Goal: Transaction & Acquisition: Purchase product/service

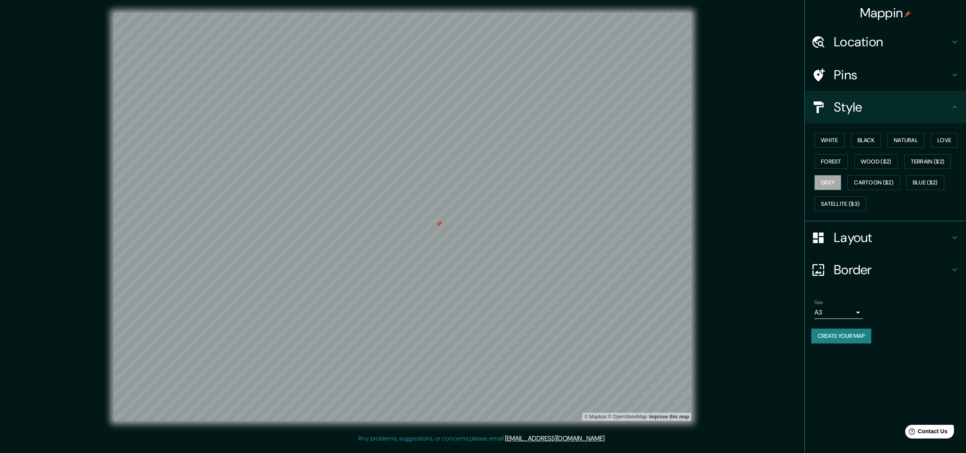
click at [877, 54] on div "Location" at bounding box center [885, 42] width 161 height 32
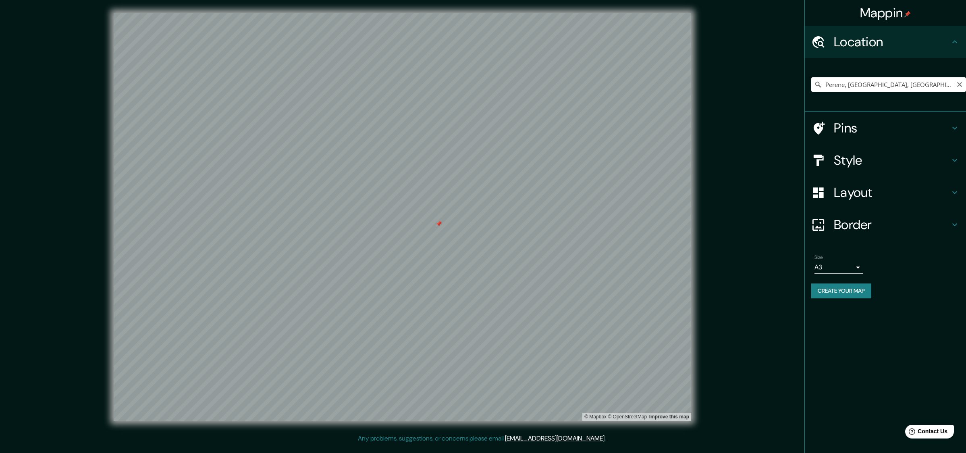
click at [872, 89] on input "Perene, [GEOGRAPHIC_DATA], [GEOGRAPHIC_DATA]" at bounding box center [888, 84] width 155 height 15
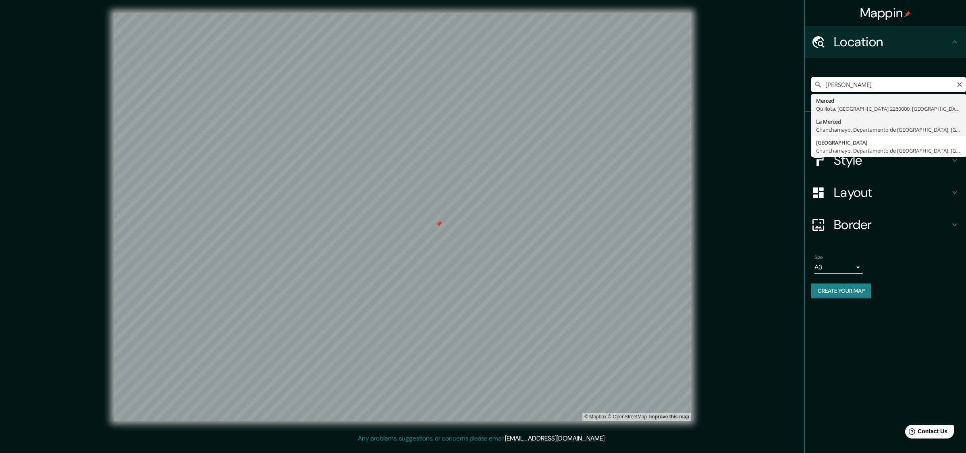
type input "La Merced, [GEOGRAPHIC_DATA], [GEOGRAPHIC_DATA], [GEOGRAPHIC_DATA]"
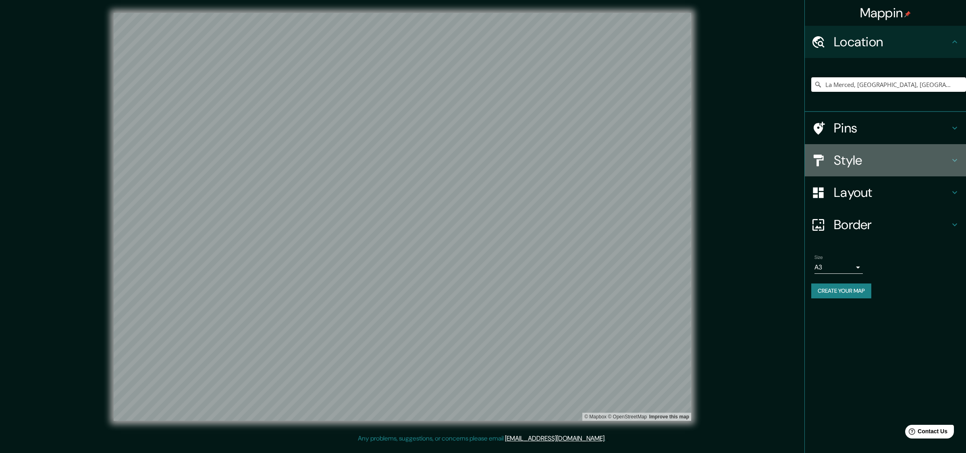
click at [930, 155] on h4 "Style" at bounding box center [892, 160] width 116 height 16
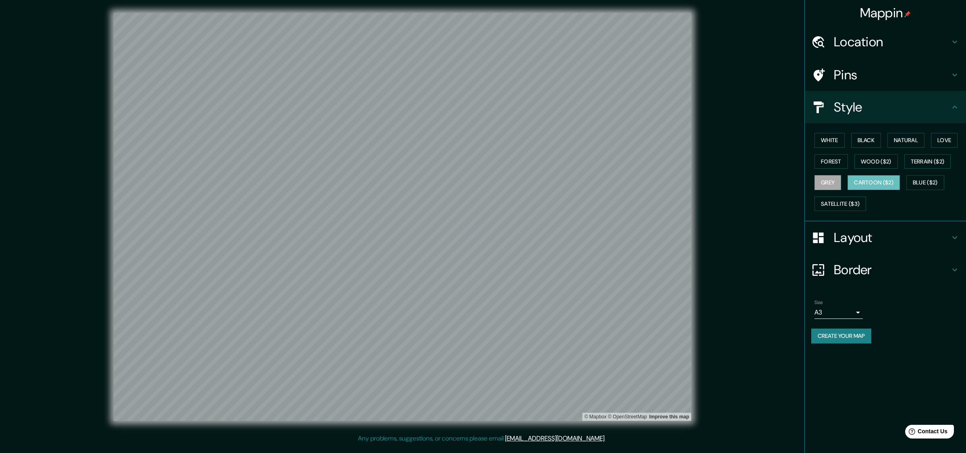
click at [878, 177] on button "Cartoon ($2)" at bounding box center [874, 182] width 52 height 15
click at [911, 176] on button "Blue ($2)" at bounding box center [925, 182] width 38 height 15
click at [916, 156] on button "Terrain ($2)" at bounding box center [927, 161] width 47 height 15
click at [885, 160] on button "Wood ($2)" at bounding box center [876, 161] width 44 height 15
click at [834, 160] on button "Forest" at bounding box center [830, 161] width 33 height 15
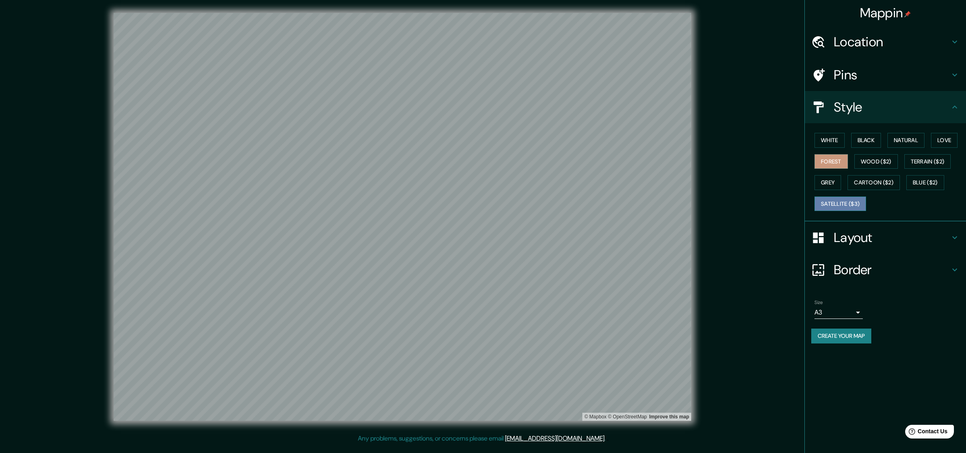
click at [838, 204] on button "Satellite ($3)" at bounding box center [840, 204] width 52 height 15
click at [838, 190] on button "Grey" at bounding box center [827, 182] width 27 height 15
click at [947, 139] on button "Love" at bounding box center [944, 140] width 27 height 15
click at [837, 183] on button "Grey" at bounding box center [827, 182] width 27 height 15
click at [939, 139] on button "Love" at bounding box center [944, 140] width 27 height 15
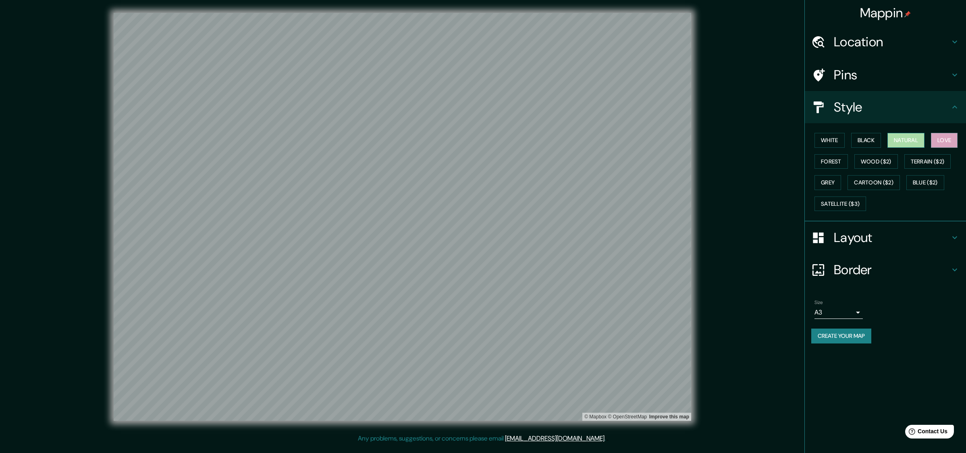
click at [917, 139] on button "Natural" at bounding box center [905, 140] width 37 height 15
click at [879, 139] on button "Black" at bounding box center [866, 140] width 30 height 15
click at [862, 140] on button "Black" at bounding box center [866, 140] width 30 height 15
click at [826, 142] on button "White" at bounding box center [829, 140] width 30 height 15
click at [939, 141] on button "Love" at bounding box center [944, 140] width 27 height 15
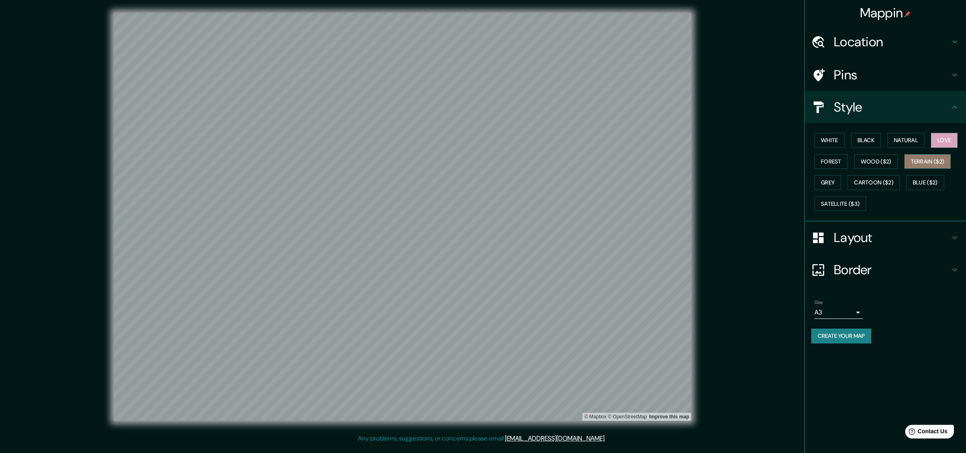
click at [929, 157] on button "Terrain ($2)" at bounding box center [927, 161] width 47 height 15
click at [909, 142] on button "Natural" at bounding box center [905, 140] width 37 height 15
click at [868, 165] on button "Wood ($2)" at bounding box center [876, 161] width 44 height 15
click at [838, 174] on div "White Black Natural Love Forest Wood ($2) Terrain ($2) Grey Cartoon ($2) Blue (…" at bounding box center [888, 172] width 155 height 85
click at [835, 183] on button "Grey" at bounding box center [827, 182] width 27 height 15
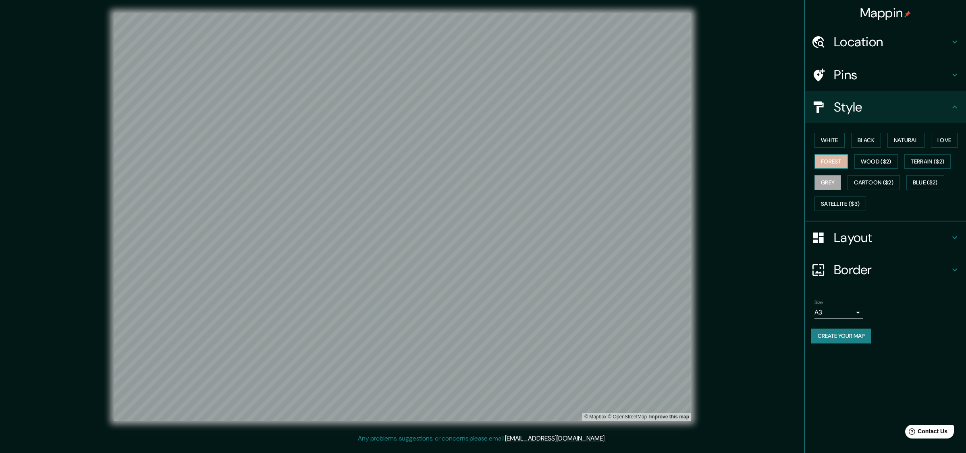
click at [841, 161] on button "Forest" at bounding box center [830, 161] width 33 height 15
click at [942, 139] on button "Love" at bounding box center [944, 140] width 27 height 15
click at [914, 144] on button "Natural" at bounding box center [905, 140] width 37 height 15
click at [832, 184] on button "Grey" at bounding box center [827, 182] width 27 height 15
click at [859, 181] on button "Cartoon ($2)" at bounding box center [874, 182] width 52 height 15
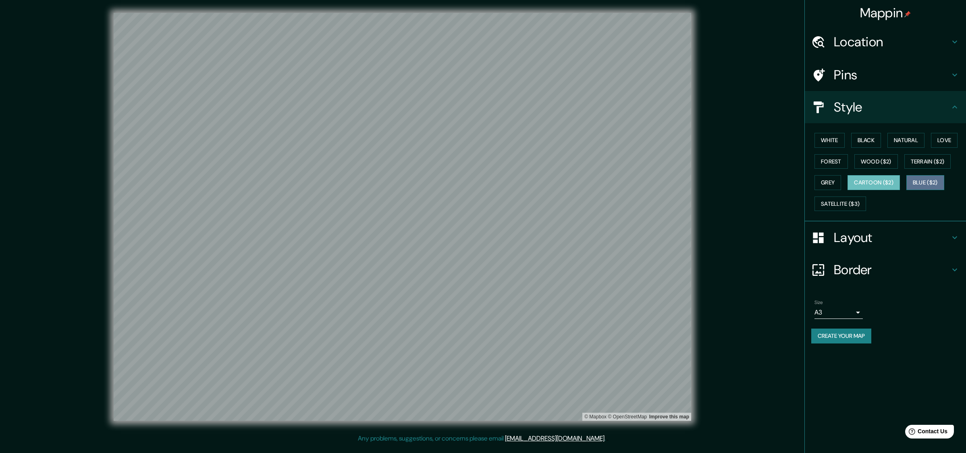
click at [920, 177] on button "Blue ($2)" at bounding box center [925, 182] width 38 height 15
click at [863, 183] on button "Cartoon ($2)" at bounding box center [874, 182] width 52 height 15
click at [898, 177] on button "Cartoon ($2)" at bounding box center [874, 182] width 52 height 15
click at [923, 183] on button "Blue ($2)" at bounding box center [925, 182] width 38 height 15
click at [831, 186] on button "Grey" at bounding box center [827, 182] width 27 height 15
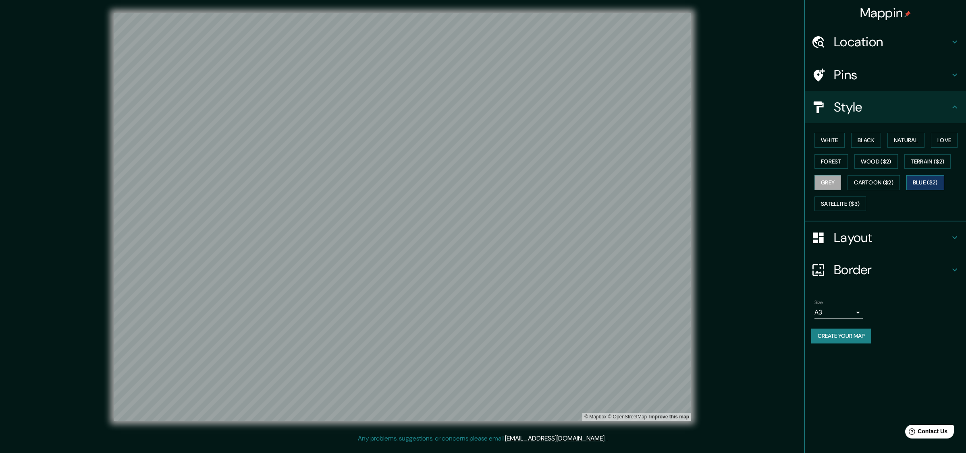
click at [927, 183] on button "Blue ($2)" at bounding box center [925, 182] width 38 height 15
click at [854, 205] on button "Satellite ($3)" at bounding box center [840, 204] width 52 height 15
click at [837, 182] on button "Grey" at bounding box center [827, 182] width 27 height 15
click at [907, 144] on button "Natural" at bounding box center [905, 140] width 37 height 15
click at [830, 188] on button "Grey" at bounding box center [827, 182] width 27 height 15
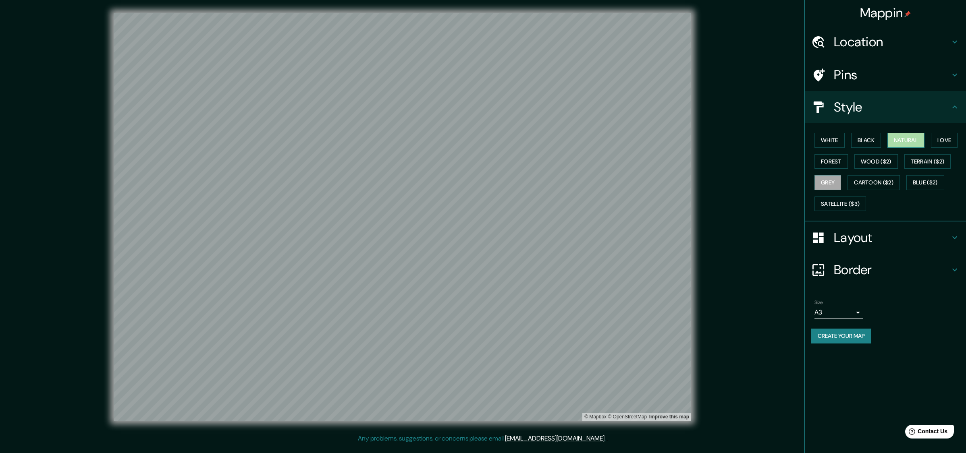
click at [900, 136] on button "Natural" at bounding box center [905, 140] width 37 height 15
click at [833, 183] on button "Grey" at bounding box center [827, 182] width 27 height 15
click at [900, 134] on button "Natural" at bounding box center [905, 140] width 37 height 15
click at [839, 182] on button "Grey" at bounding box center [827, 182] width 27 height 15
click at [893, 137] on button "Natural" at bounding box center [905, 140] width 37 height 15
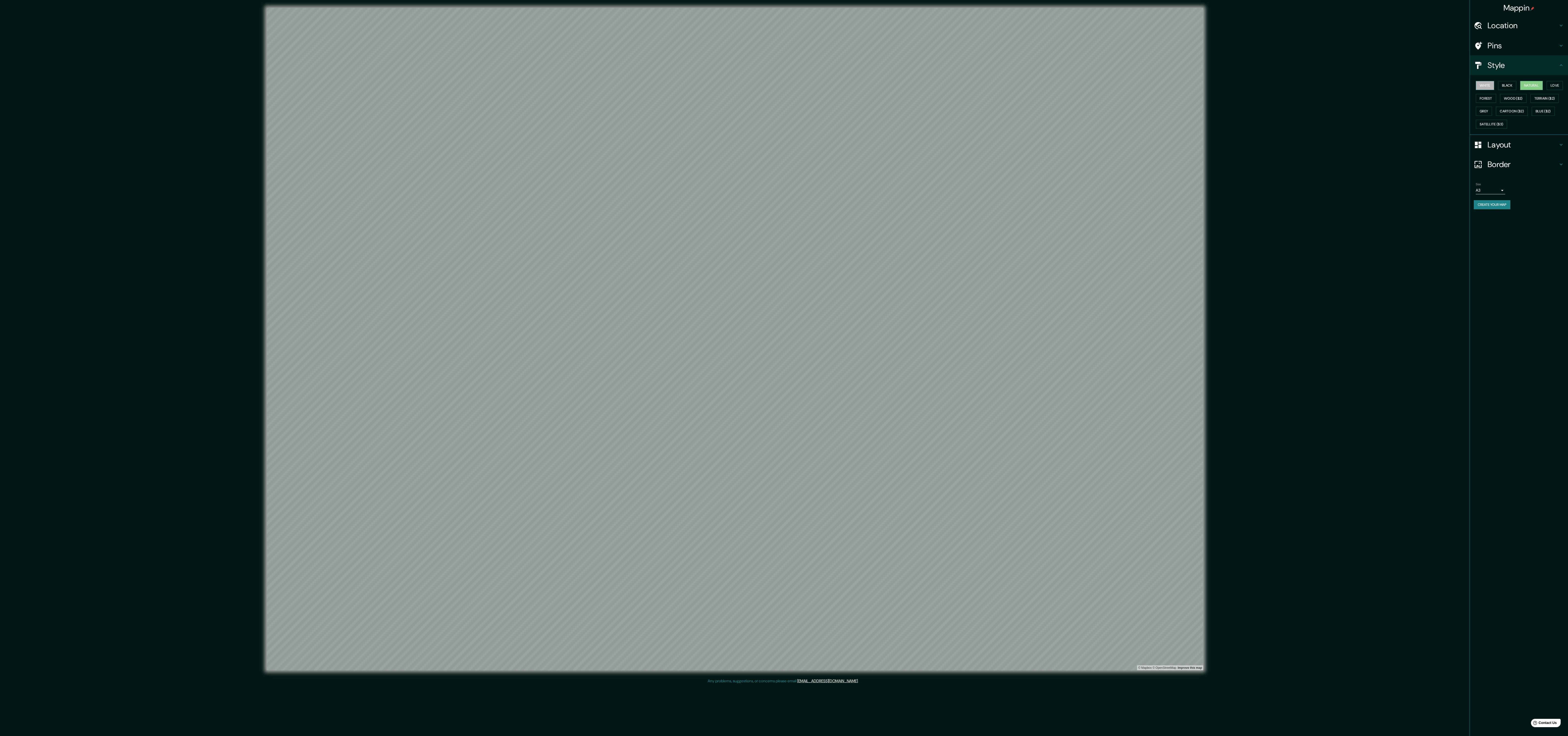
click at [1483, 81] on button "White" at bounding box center [1485, 85] width 18 height 9
click at [1530, 103] on button "Terrain ($2)" at bounding box center [1544, 98] width 29 height 9
click at [1492, 110] on button "Grey" at bounding box center [1483, 111] width 16 height 9
click at [1531, 116] on button "Blue ($2)" at bounding box center [1543, 111] width 23 height 9
drag, startPoint x: 1512, startPoint y: 117, endPoint x: 1508, endPoint y: 139, distance: 22.4
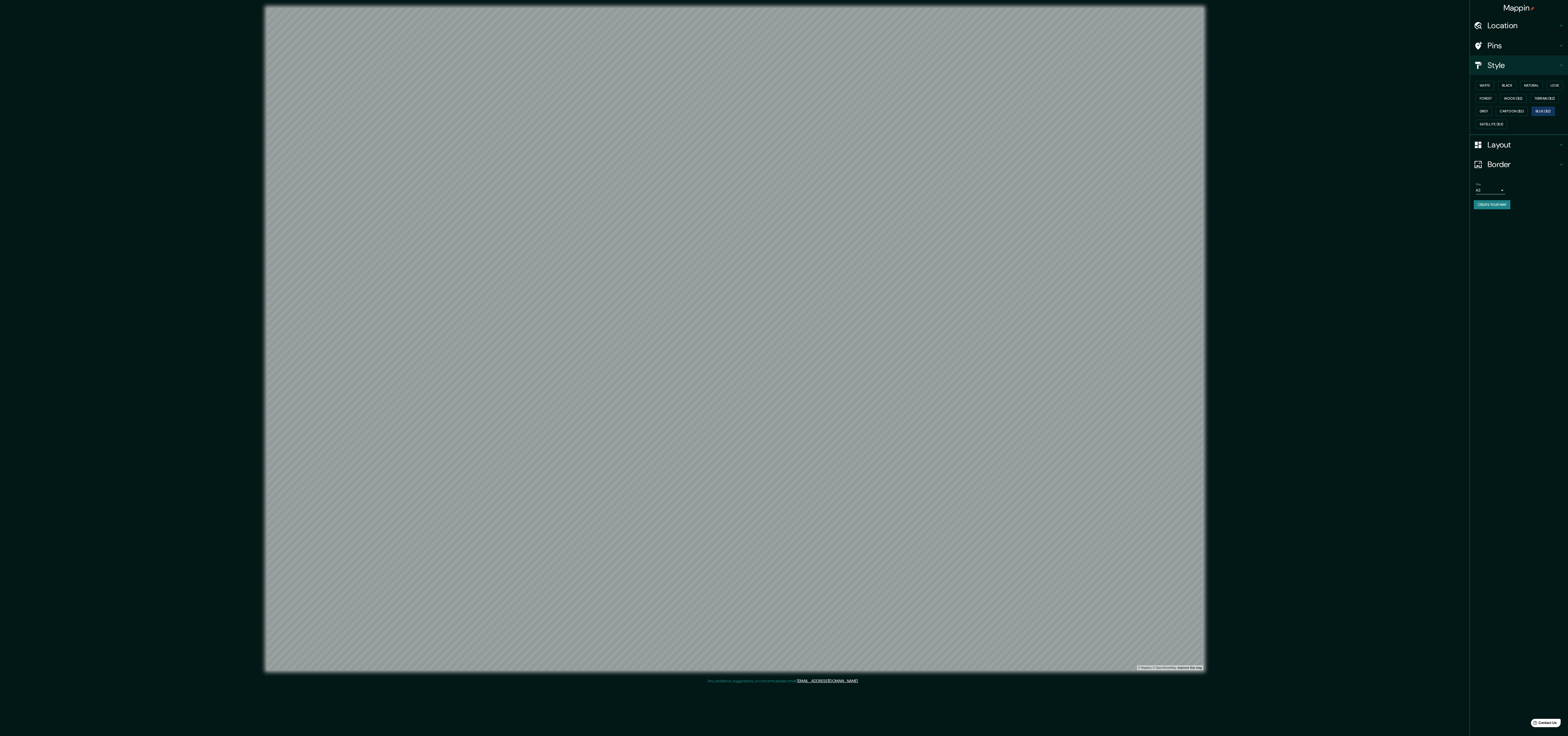
click at [1511, 128] on div "White Black Natural Love Forest Wood ($2) Terrain ($2) Grey Cartoon ($2) Blue (…" at bounding box center [1521, 105] width 94 height 52
click at [1528, 111] on button "Cartoon ($2)" at bounding box center [1512, 111] width 32 height 9
click at [1507, 125] on button "Satellite ($3)" at bounding box center [1491, 124] width 32 height 9
click at [1492, 114] on button "Grey" at bounding box center [1483, 111] width 16 height 9
click at [1530, 103] on button "Terrain ($2)" at bounding box center [1544, 98] width 29 height 9
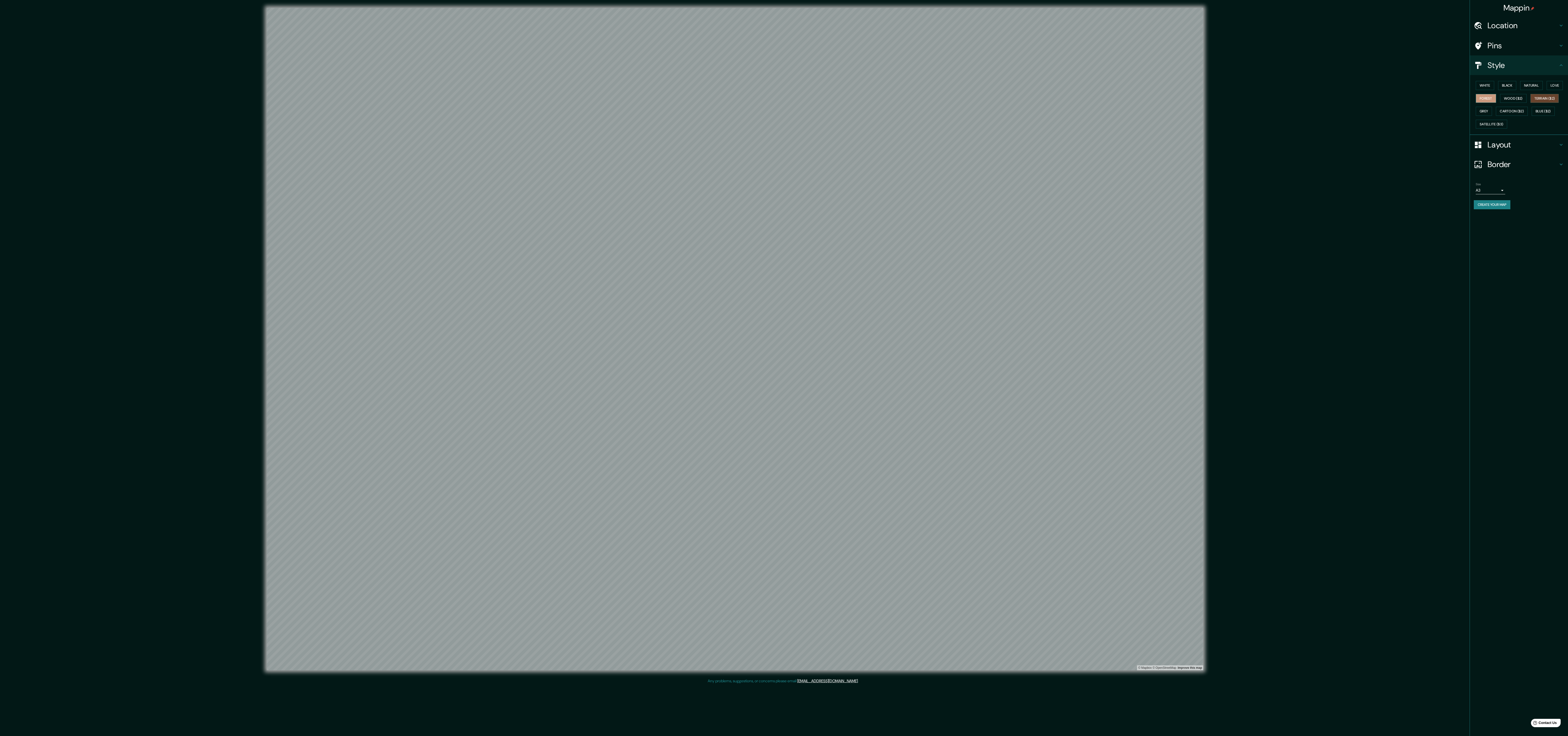
click at [1496, 103] on button "Forest" at bounding box center [1485, 98] width 20 height 9
click at [1547, 90] on button "Love" at bounding box center [1555, 85] width 16 height 9
click at [1529, 114] on div "White Black Natural Love Forest Wood ($2) Terrain ($2) Grey Cartoon ($2) Blue (…" at bounding box center [1521, 105] width 94 height 52
click at [1492, 115] on button "Grey" at bounding box center [1483, 111] width 16 height 9
click at [1547, 90] on button "Love" at bounding box center [1555, 85] width 16 height 9
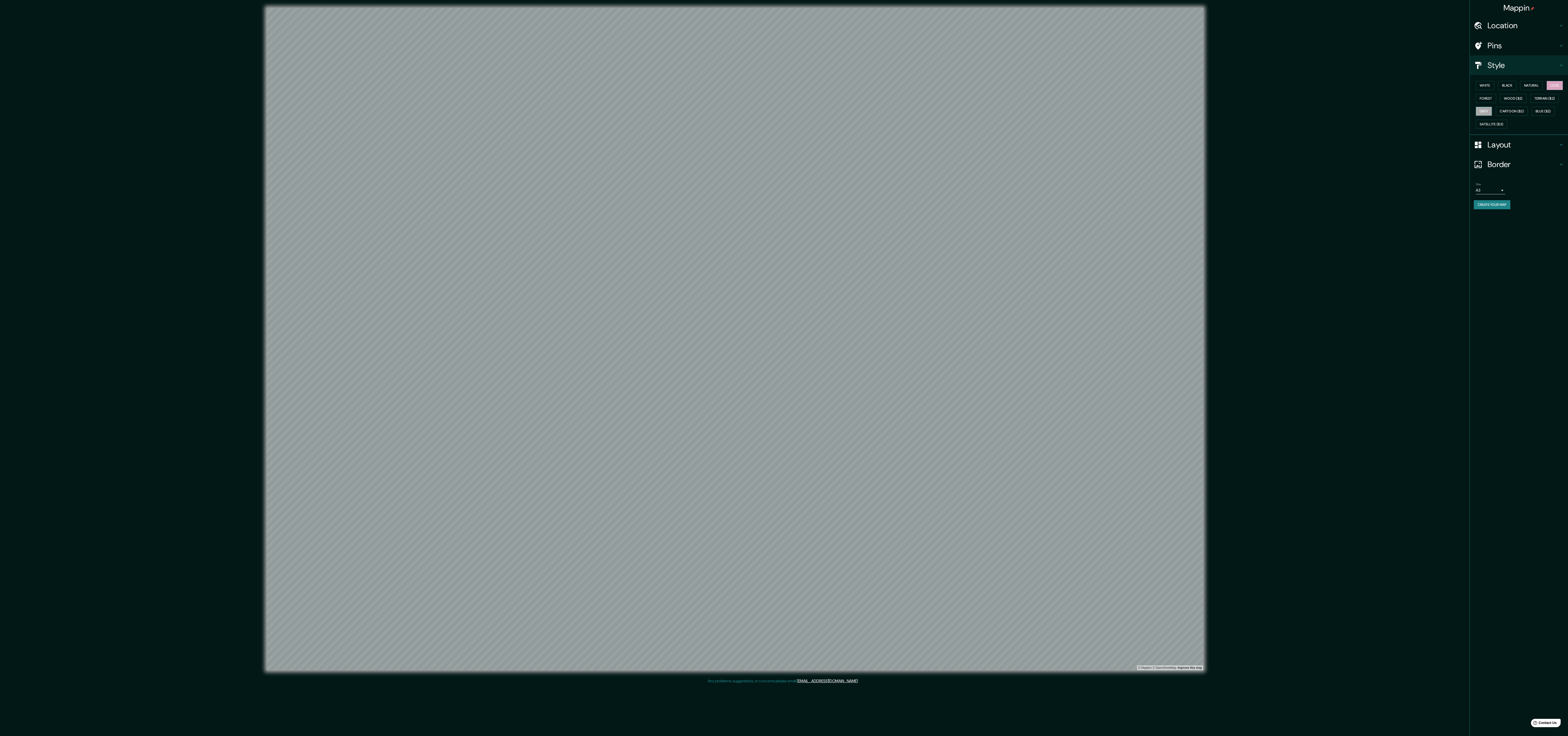
click at [1492, 116] on button "Grey" at bounding box center [1483, 111] width 16 height 9
click at [1496, 150] on h4 "Layout" at bounding box center [1523, 145] width 71 height 10
click at [1494, 108] on button "Landscape" at bounding box center [1489, 105] width 27 height 9
click at [1513, 107] on button "Portrait" at bounding box center [1517, 105] width 23 height 9
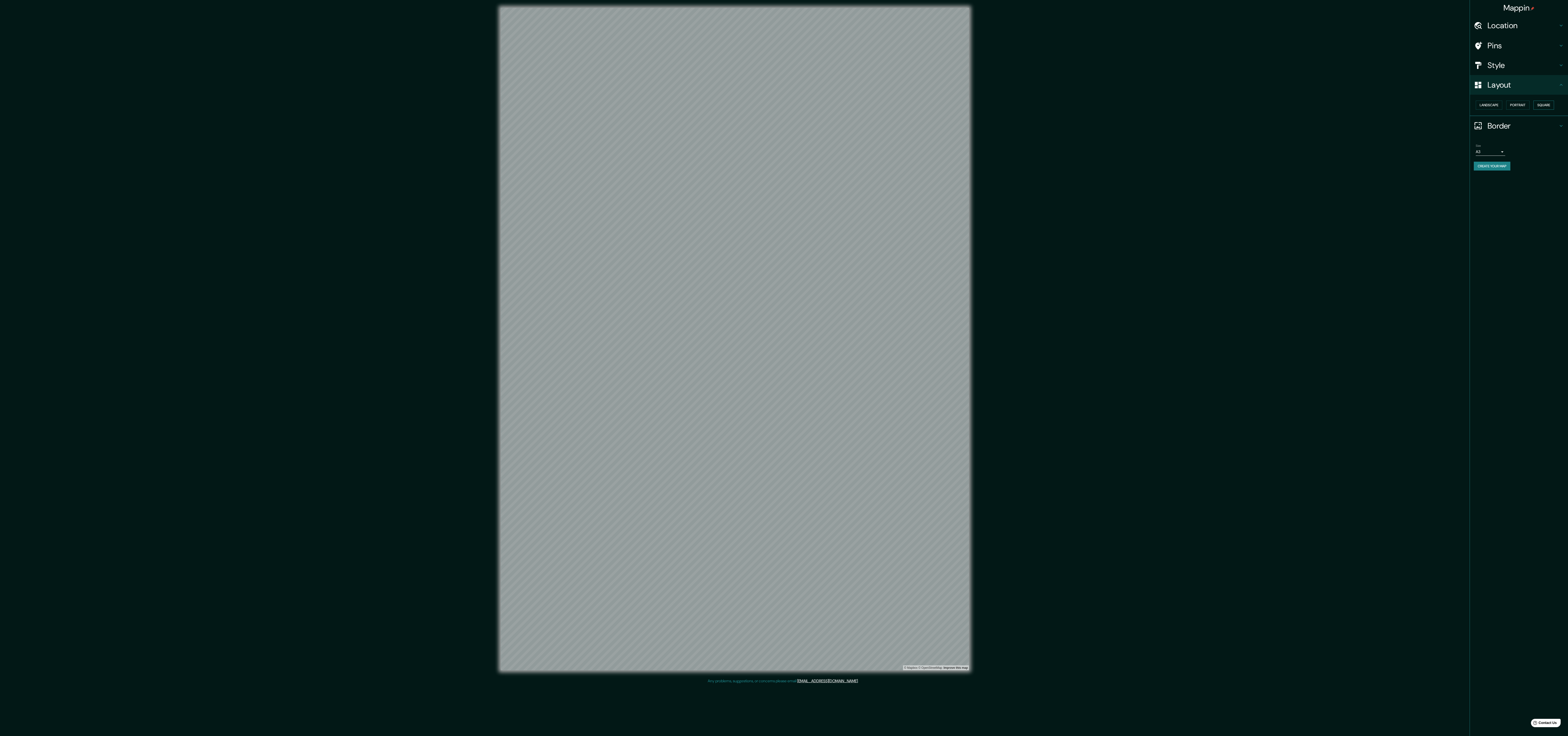
click at [1550, 106] on button "Square" at bounding box center [1544, 105] width 21 height 9
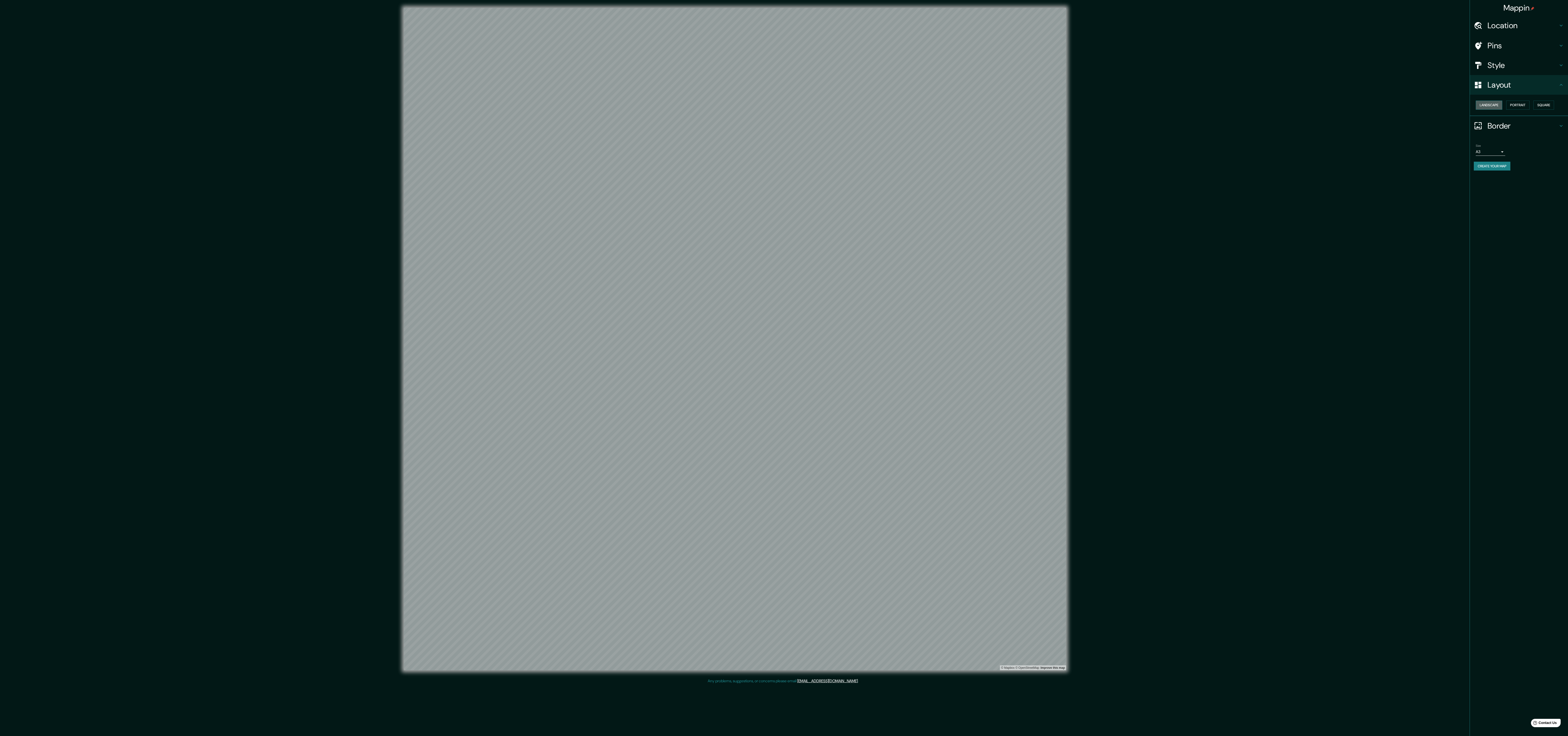
click at [1488, 110] on button "Landscape" at bounding box center [1489, 105] width 27 height 9
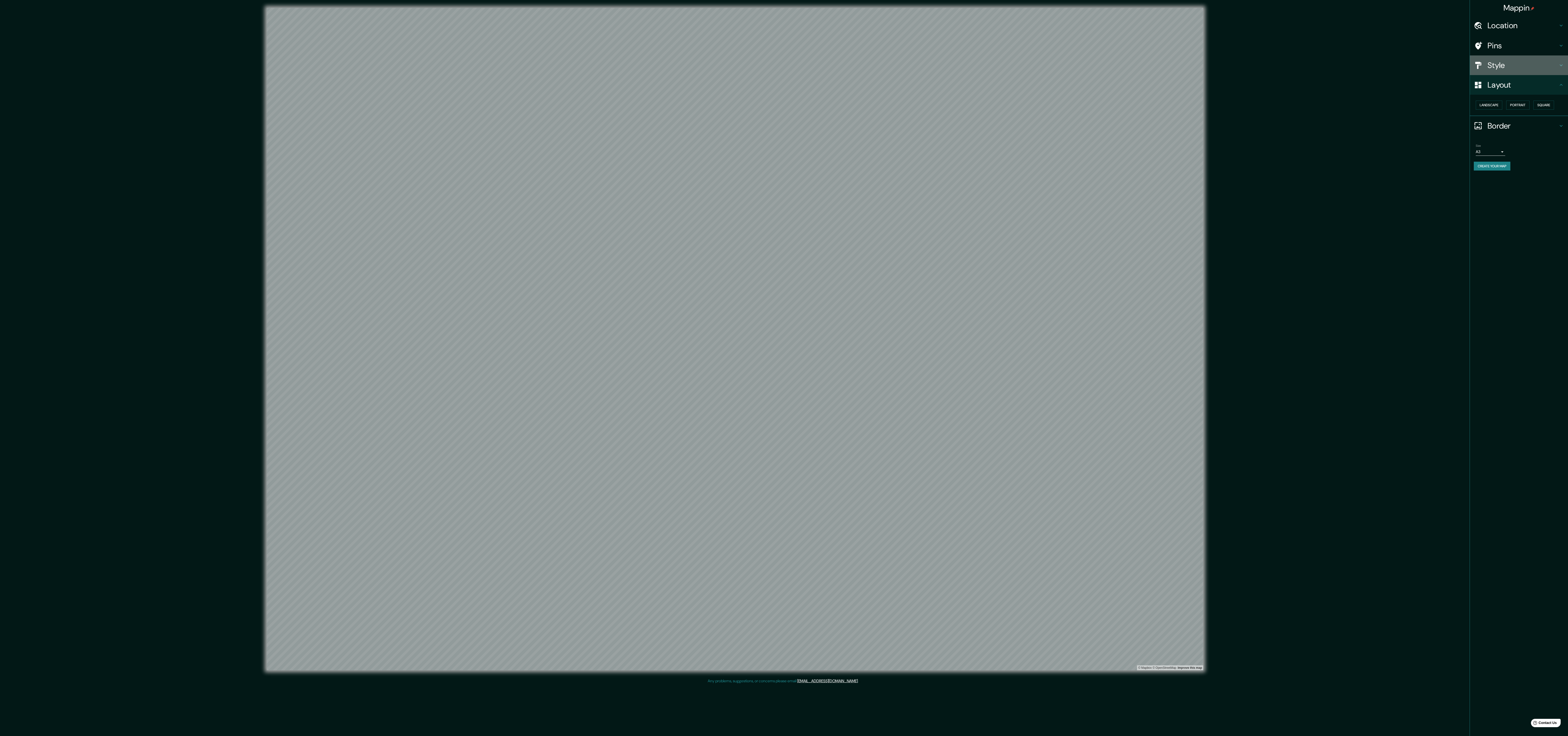
click at [1521, 64] on h4 "Style" at bounding box center [1523, 65] width 71 height 10
click at [1506, 129] on button "Satellite ($3)" at bounding box center [1491, 124] width 32 height 9
click at [1486, 121] on div "White Black Natural Love Forest Wood ($2) Terrain ($2) Grey Cartoon ($2) Blue (…" at bounding box center [1521, 105] width 94 height 52
click at [1530, 103] on button "Terrain ($2)" at bounding box center [1544, 98] width 29 height 9
click at [1492, 113] on button "Grey" at bounding box center [1483, 111] width 16 height 9
